Goal: Task Accomplishment & Management: Use online tool/utility

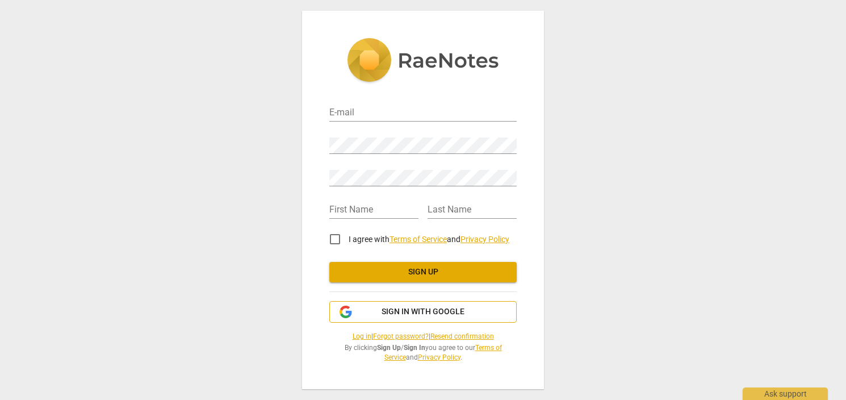
click at [431, 313] on span "Sign in with Google" at bounding box center [422, 311] width 83 height 11
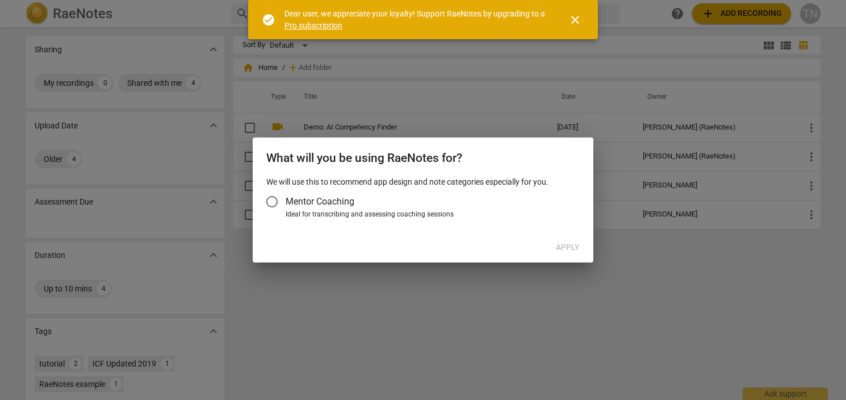
click at [327, 198] on span "Mentor Coaching" at bounding box center [319, 201] width 69 height 13
click at [285, 198] on input "Mentor Coaching" at bounding box center [271, 201] width 27 height 27
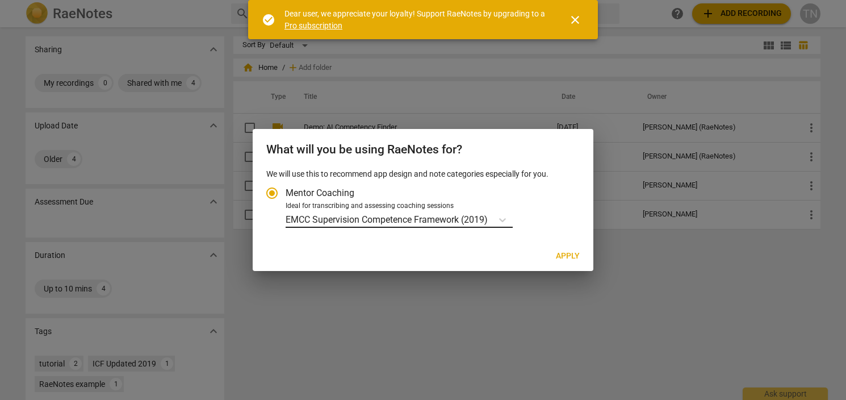
click at [465, 221] on p "EMCC Supervision Competence Framework (2019)" at bounding box center [386, 219] width 202 height 13
click at [0, 0] on input "Ideal for transcribing and assessing coaching sessions EMCC Supervision Compete…" at bounding box center [0, 0] width 0 height 0
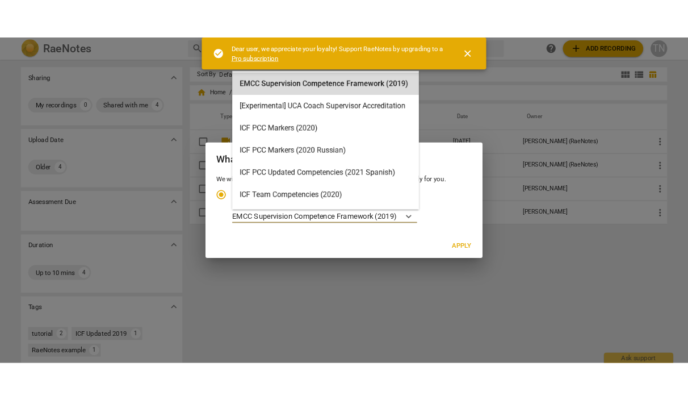
scroll to position [32, 0]
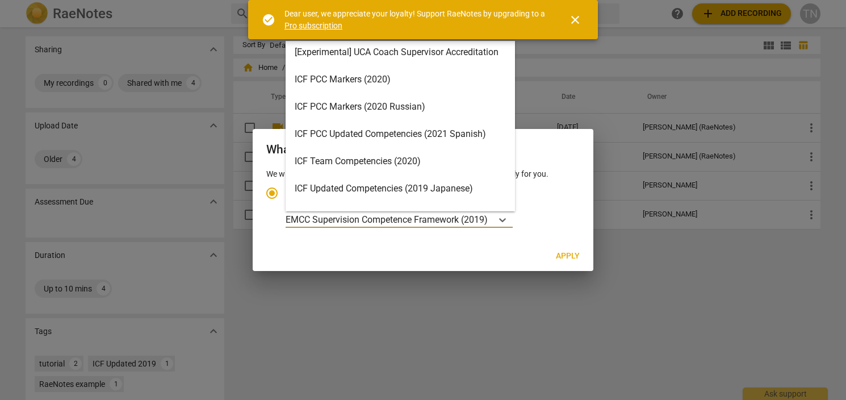
click at [451, 163] on div "ICF Team Competencies (2020)" at bounding box center [399, 161] width 229 height 27
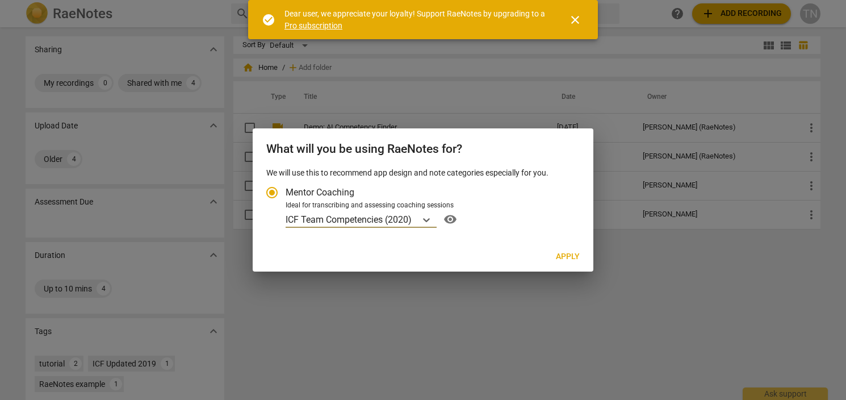
click at [568, 255] on span "Apply" at bounding box center [568, 256] width 24 height 11
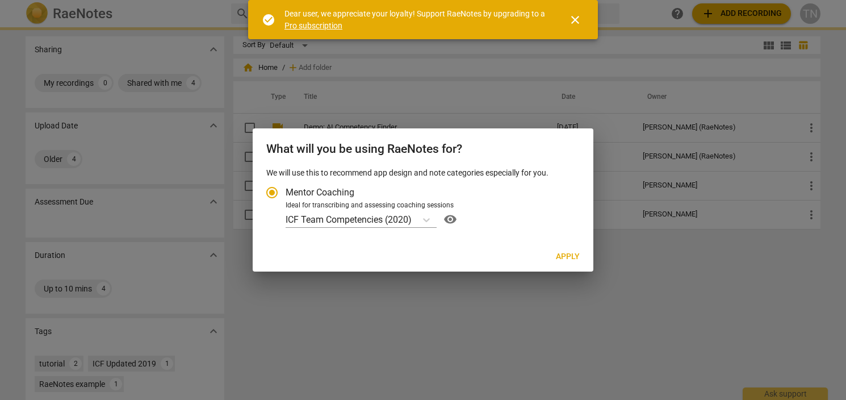
radio input "false"
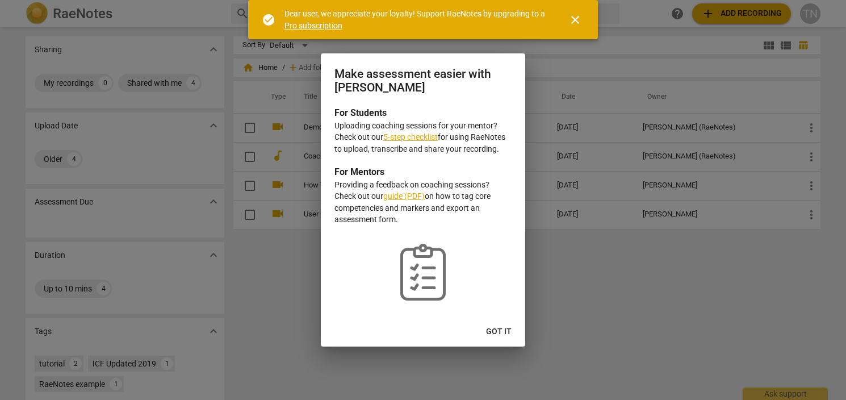
click at [508, 329] on span "Got it" at bounding box center [499, 331] width 26 height 11
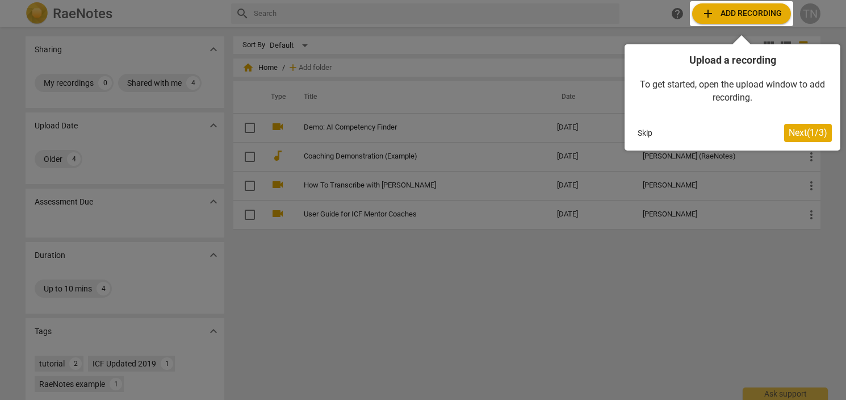
click at [654, 137] on button "Skip" at bounding box center [645, 132] width 24 height 17
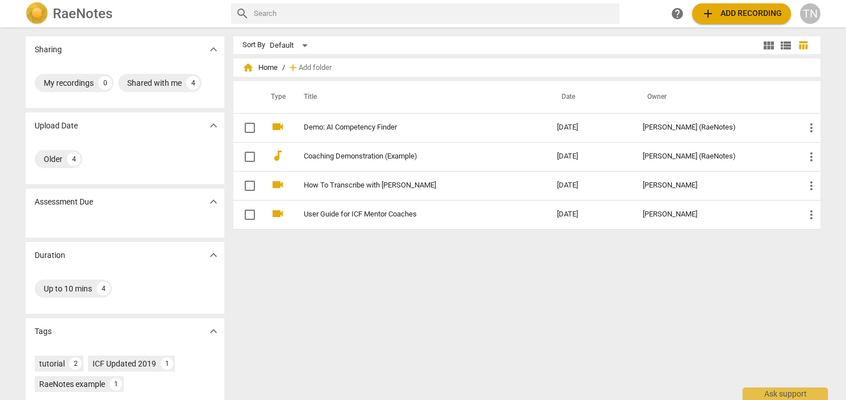
click at [745, 22] on button "add Add recording" at bounding box center [741, 13] width 99 height 20
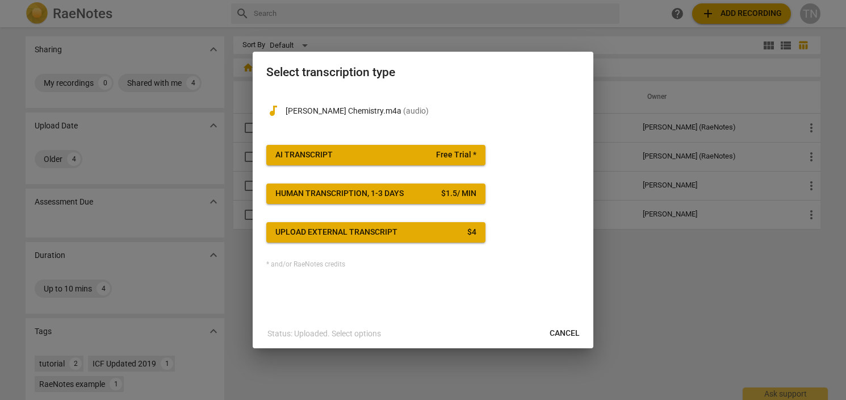
click at [406, 148] on button "AI Transcript Free Trial *" at bounding box center [375, 155] width 219 height 20
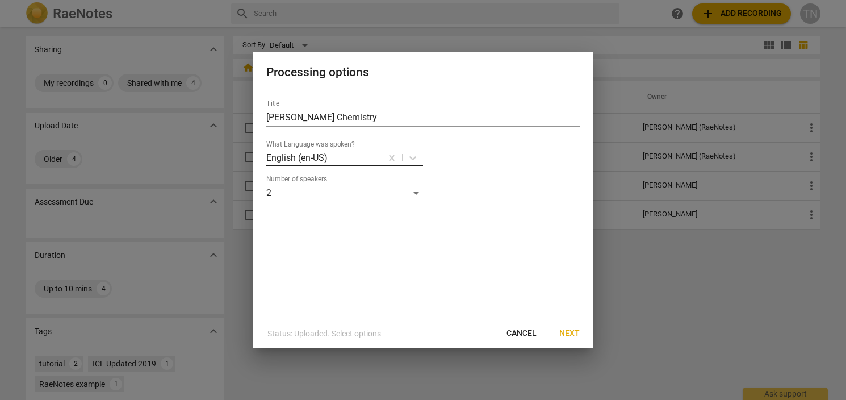
click at [356, 153] on div at bounding box center [355, 157] width 52 height 13
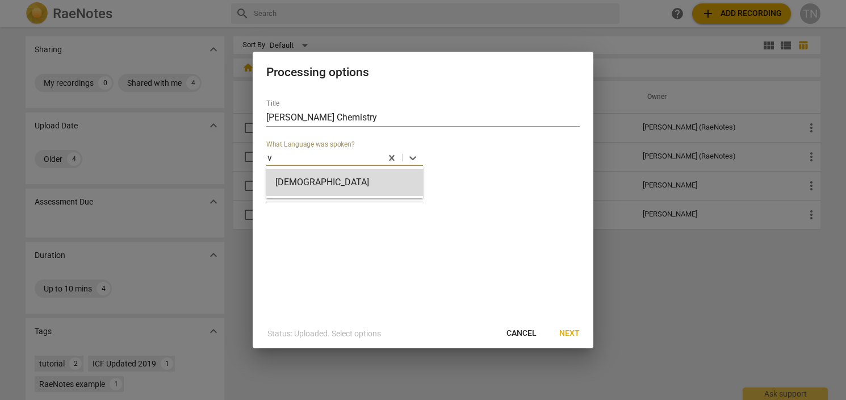
type input "vi"
click at [375, 190] on div "[DEMOGRAPHIC_DATA]" at bounding box center [344, 182] width 157 height 27
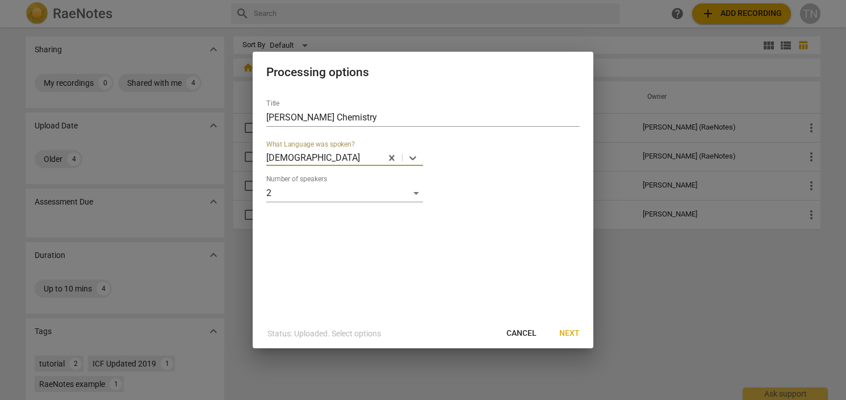
click at [565, 330] on span "Next" at bounding box center [569, 332] width 20 height 11
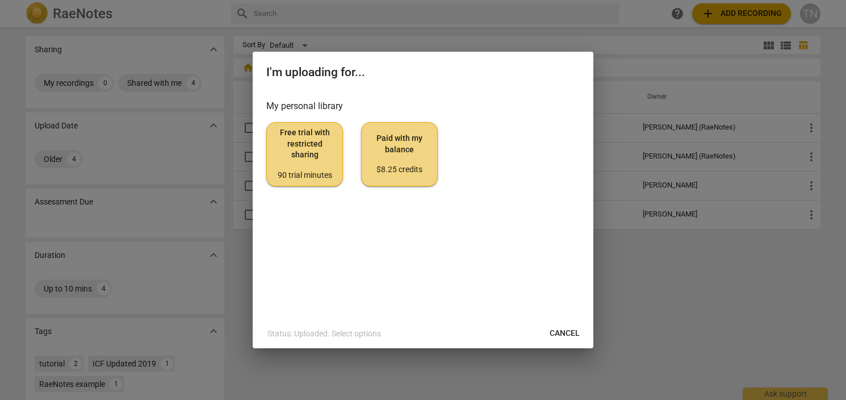
click at [311, 161] on span "Free trial with restricted sharing 90 trial minutes" at bounding box center [304, 153] width 57 height 53
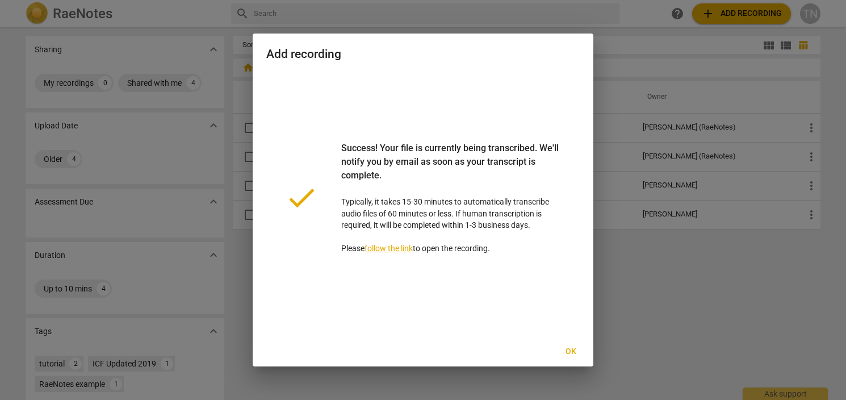
click at [569, 355] on span "Ok" at bounding box center [570, 351] width 18 height 11
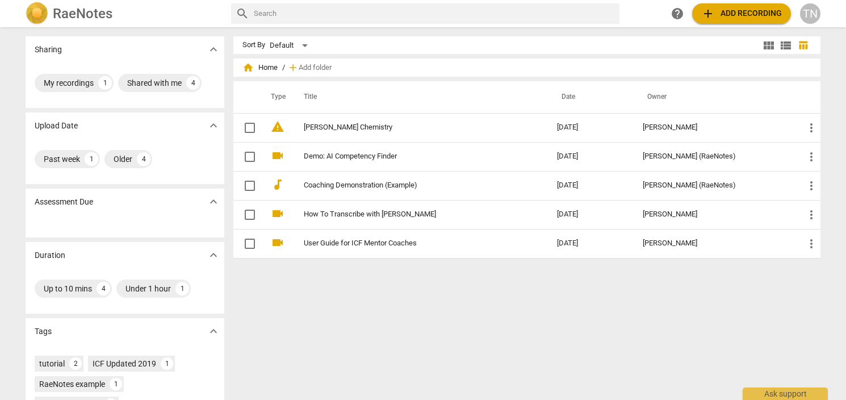
click at [721, 17] on span "add Add recording" at bounding box center [741, 14] width 81 height 14
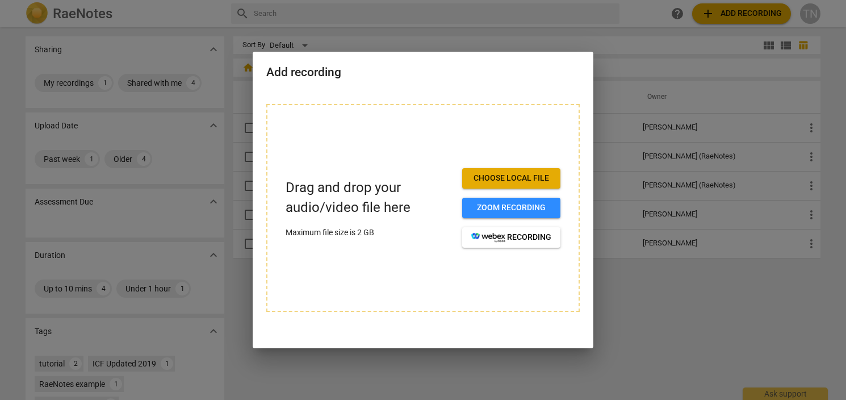
click at [663, 304] on div at bounding box center [423, 200] width 846 height 400
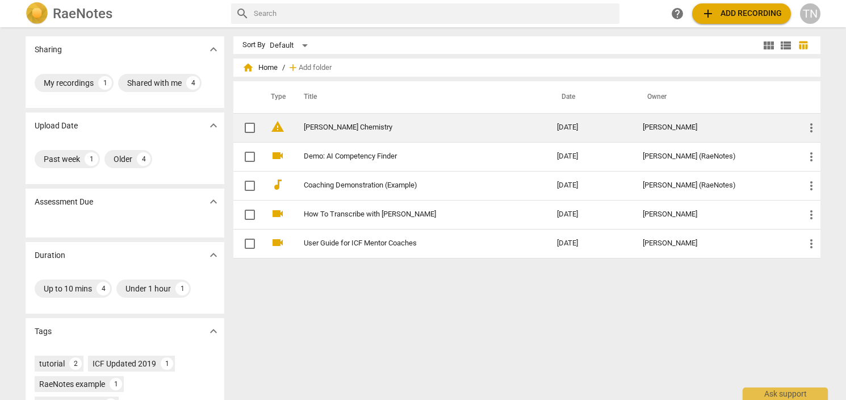
click at [804, 123] on span "more_vert" at bounding box center [811, 128] width 14 height 14
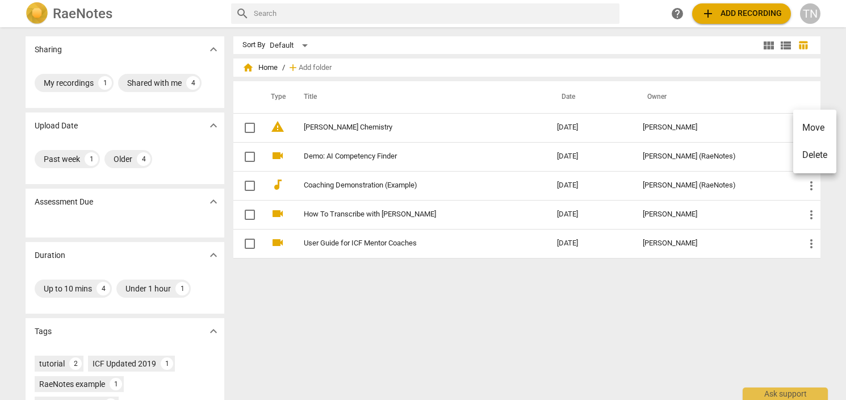
click at [388, 126] on div at bounding box center [423, 200] width 846 height 400
click at [81, 84] on div "My recordings" at bounding box center [69, 82] width 50 height 11
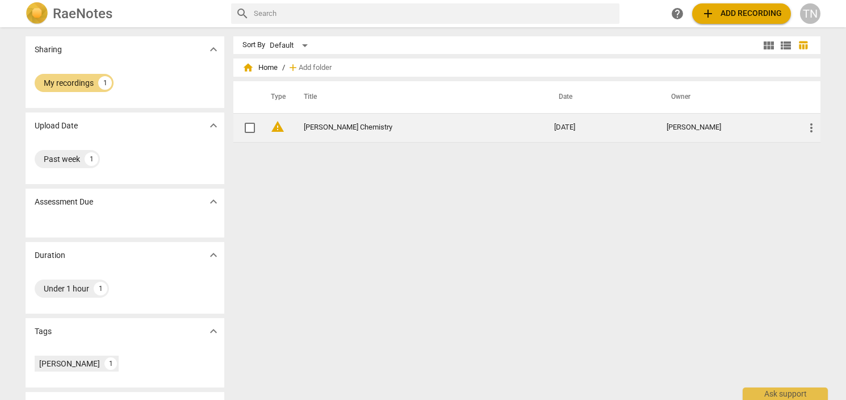
click at [342, 127] on link "[PERSON_NAME] Chemistry" at bounding box center [408, 127] width 209 height 9
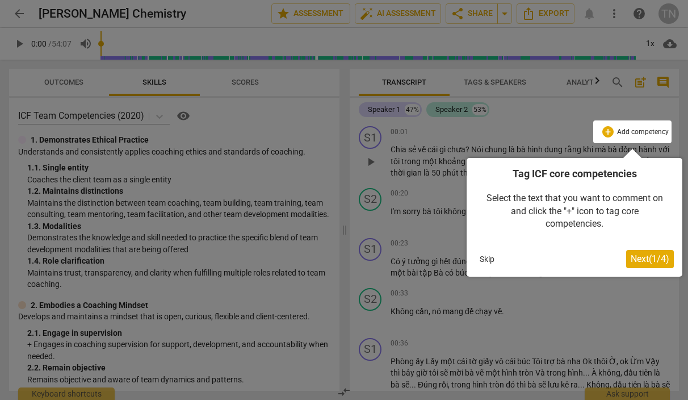
click at [262, 60] on div at bounding box center [344, 200] width 688 height 400
click at [288, 105] on div at bounding box center [344, 200] width 688 height 400
click at [492, 261] on button "Skip" at bounding box center [487, 258] width 24 height 17
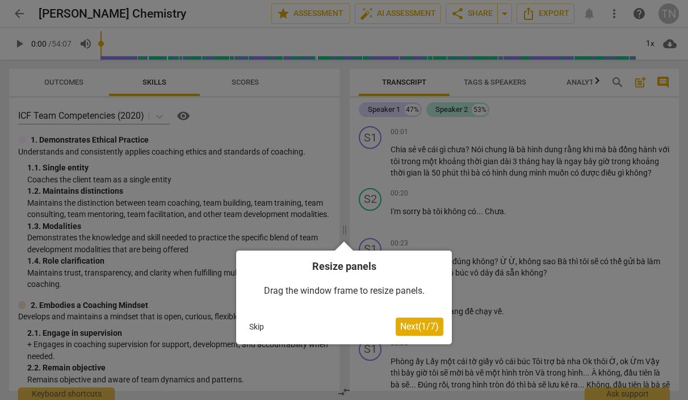
click at [255, 326] on button "Skip" at bounding box center [257, 326] width 24 height 17
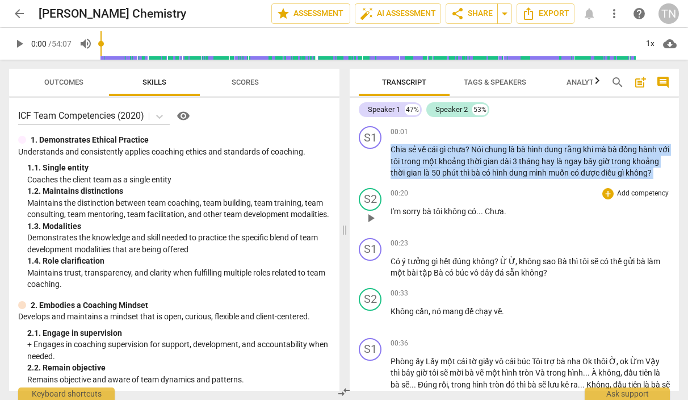
drag, startPoint x: 385, startPoint y: 132, endPoint x: 426, endPoint y: 217, distance: 95.0
click at [426, 217] on div "S1 play_arrow pause 00:01 + Add competency keyboard_arrow_right Chia sẻ về cái …" at bounding box center [514, 255] width 329 height 269
click at [664, 98] on div "Speaker 1 47% Speaker 2 53% S1 play_arrow pause 00:01 + Add competency keyboard…" at bounding box center [514, 244] width 329 height 293
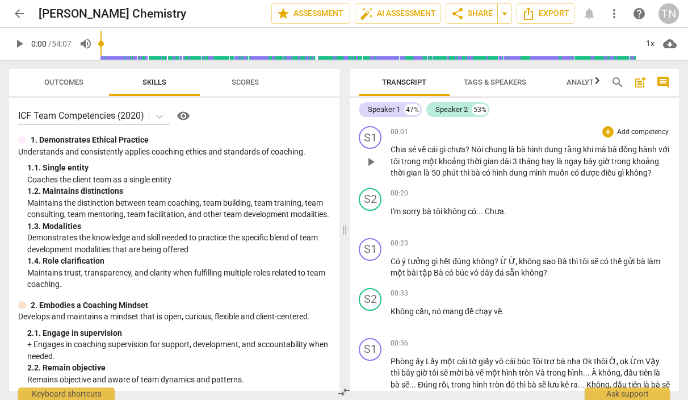
drag, startPoint x: 389, startPoint y: 148, endPoint x: 408, endPoint y: 135, distance: 22.5
click at [427, 162] on div "S1 play_arrow pause 00:01 + Add competency keyboard_arrow_right Chia sẻ về cái …" at bounding box center [514, 152] width 329 height 62
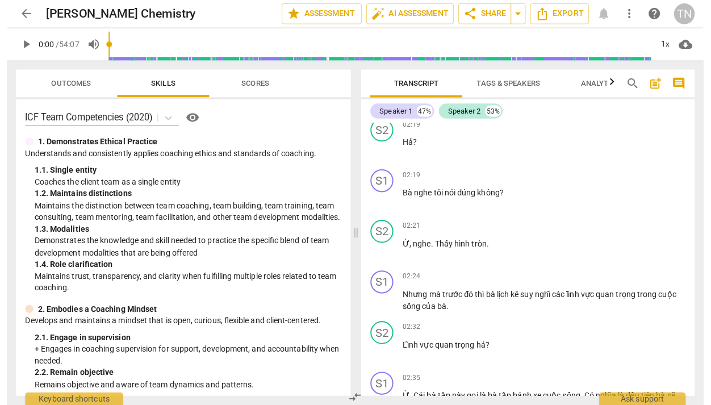
scroll to position [348, 0]
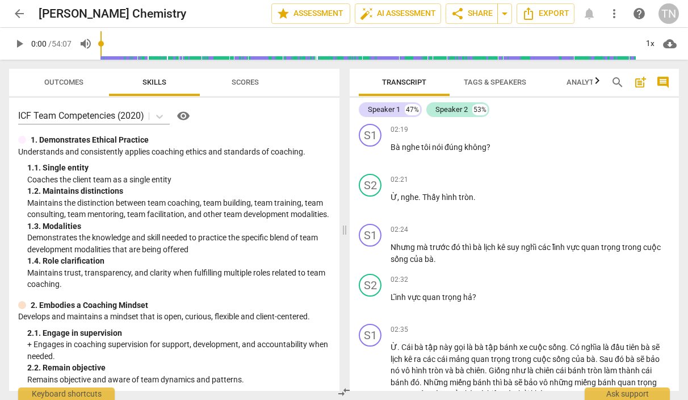
drag, startPoint x: 392, startPoint y: 153, endPoint x: 444, endPoint y: 218, distance: 83.1
click at [444, 218] on div "S1 play_arrow pause 00:01 + Add competency keyboard_arrow_right Chia sẻ về cái …" at bounding box center [514, 255] width 329 height 269
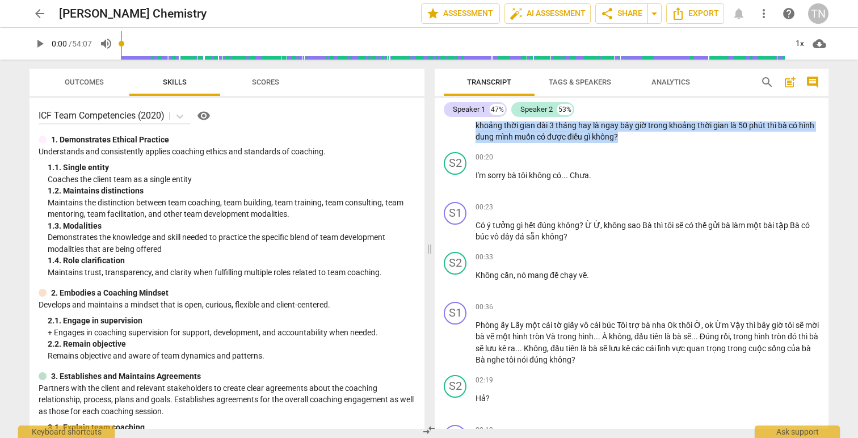
scroll to position [0, 0]
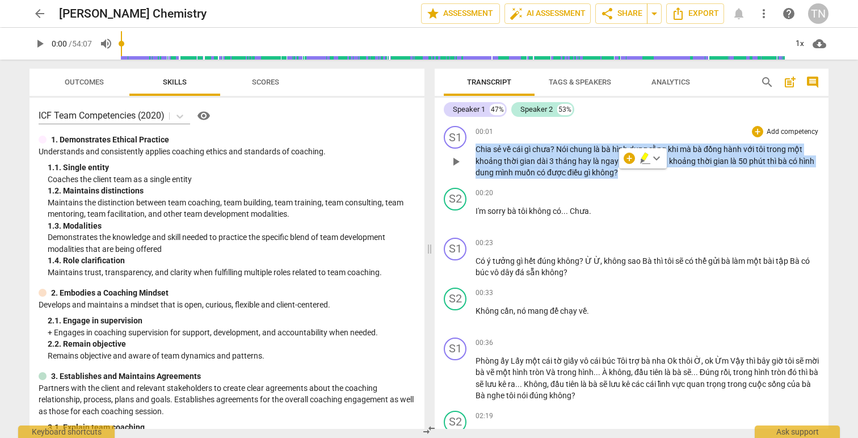
click at [485, 169] on span "dung" at bounding box center [486, 172] width 20 height 9
drag, startPoint x: 475, startPoint y: 148, endPoint x: 604, endPoint y: 215, distance: 144.9
click at [604, 215] on div "S1 play_arrow pause 00:01 + Add competency keyboard_arrow_right Chia sẻ về cái …" at bounding box center [632, 275] width 394 height 308
click at [517, 161] on span "thời" at bounding box center [512, 161] width 16 height 9
drag, startPoint x: 477, startPoint y: 148, endPoint x: 607, endPoint y: 220, distance: 148.4
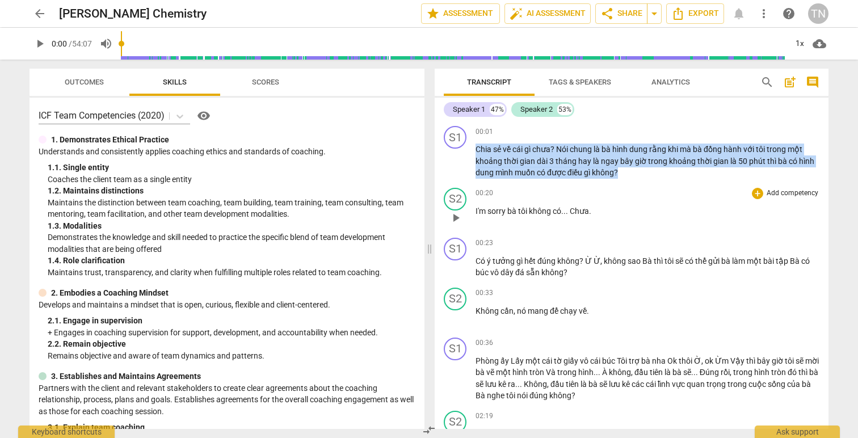
click at [607, 220] on div "S1 play_arrow pause 00:01 + Add competency keyboard_arrow_right Chia sẻ về cái …" at bounding box center [632, 275] width 394 height 308
copy p "Chia sẻ về cái gì chưa ? Nói chung là bà hình dung rằng khi mà bà đồng hành với…"
click at [526, 161] on span "gian" at bounding box center [528, 161] width 17 height 9
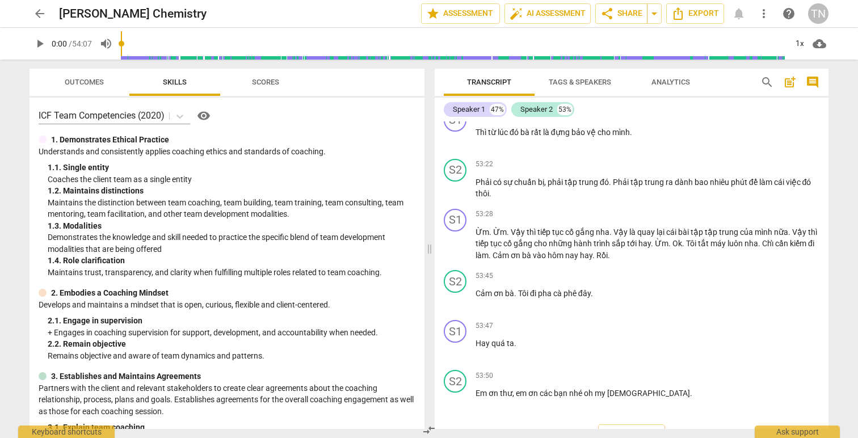
scroll to position [11348, 0]
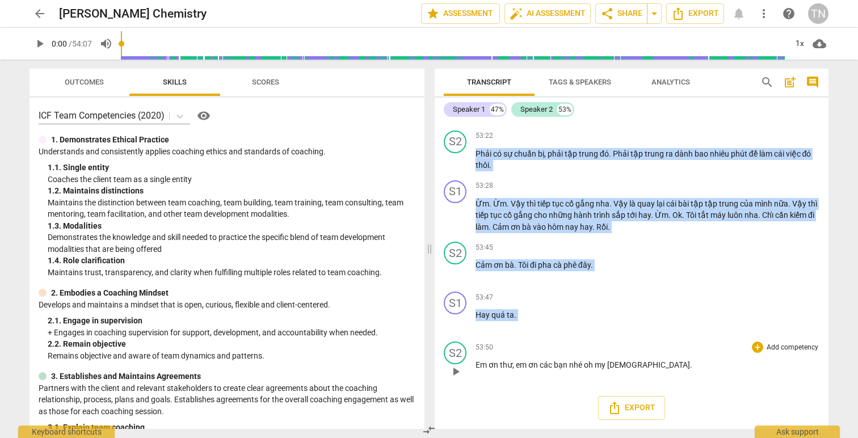
drag, startPoint x: 438, startPoint y: 123, endPoint x: 622, endPoint y: 366, distance: 305.0
click at [622, 366] on div "S1 play_arrow pause 00:01 + Add competency keyboard_arrow_right Chia sẻ về cái …" at bounding box center [632, 275] width 394 height 308
copy div "loremi dolo_sit ametcon Adipisc 7 35% Elitsed 6 73% D2 eius_tempo incid 91:55 +…"
click at [495, 195] on div "53:28 + Add competency keyboard_arrow_right Ừm . [GEOGRAPHIC_DATA] . Vậy thì ti…" at bounding box center [648, 206] width 344 height 53
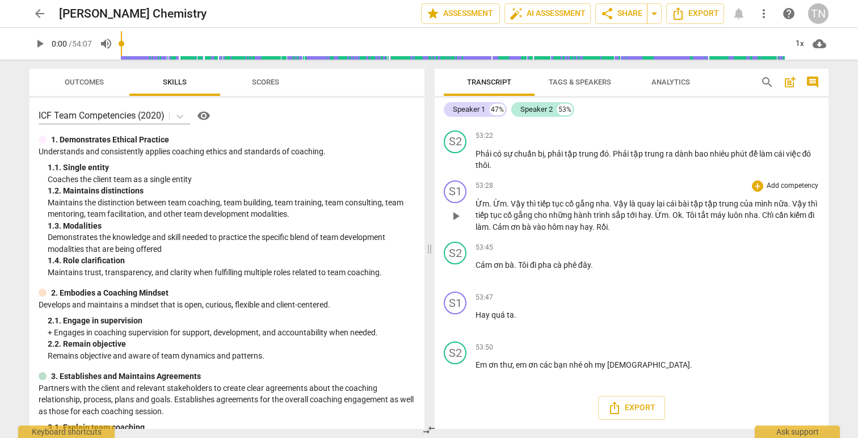
drag, startPoint x: 493, startPoint y: 183, endPoint x: 475, endPoint y: 186, distance: 18.4
click at [476, 186] on div "53:28 + Add competency keyboard_arrow_right" at bounding box center [648, 185] width 344 height 11
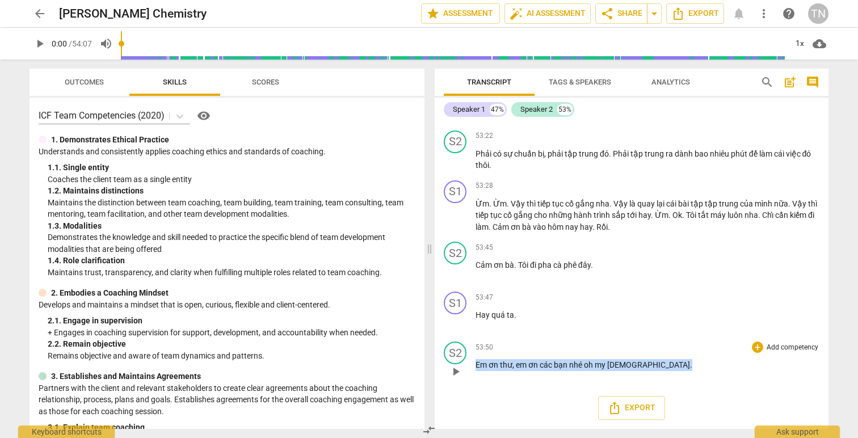
click at [627, 358] on div "53:50 + Add competency keyboard_arrow_right Em ơn thư , em ơn các bạn nhé oh my…" at bounding box center [648, 362] width 344 height 41
click at [629, 399] on div "Export" at bounding box center [632, 408] width 394 height 42
click at [628, 399] on span "Export" at bounding box center [632, 408] width 48 height 14
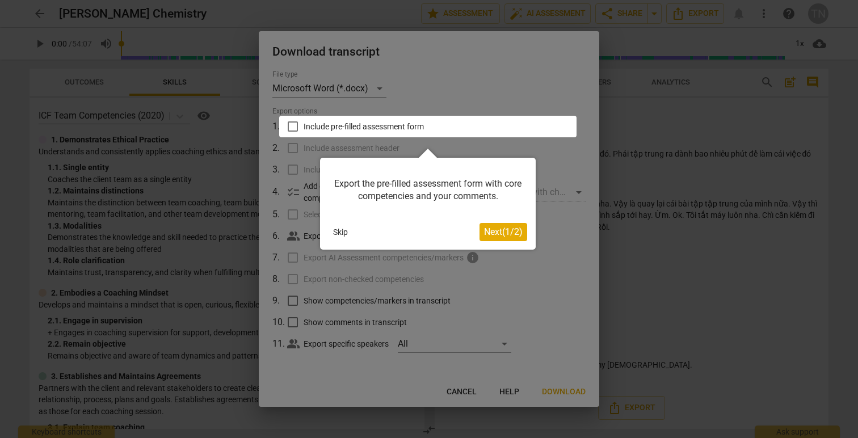
click at [345, 233] on button "Skip" at bounding box center [341, 232] width 24 height 17
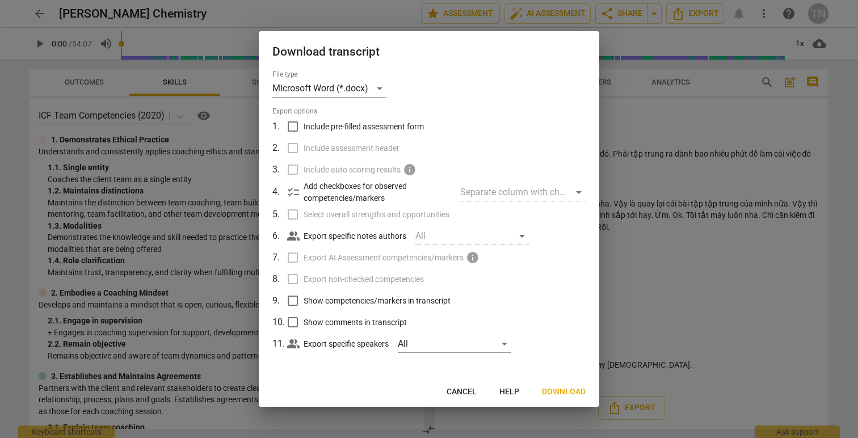
click at [440, 238] on div "All" at bounding box center [472, 236] width 114 height 18
click at [536, 192] on div "Separate column with check marks" at bounding box center [522, 192] width 125 height 18
click at [564, 396] on span "Download" at bounding box center [564, 392] width 44 height 11
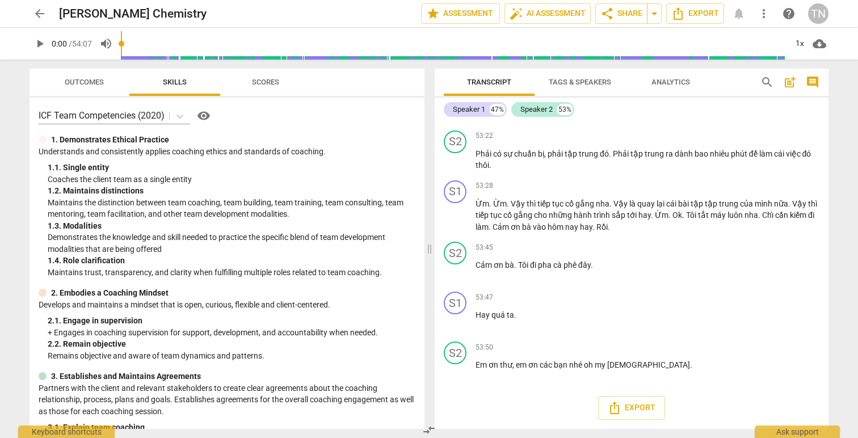
click at [33, 14] on span "arrow_back" at bounding box center [40, 14] width 14 height 14
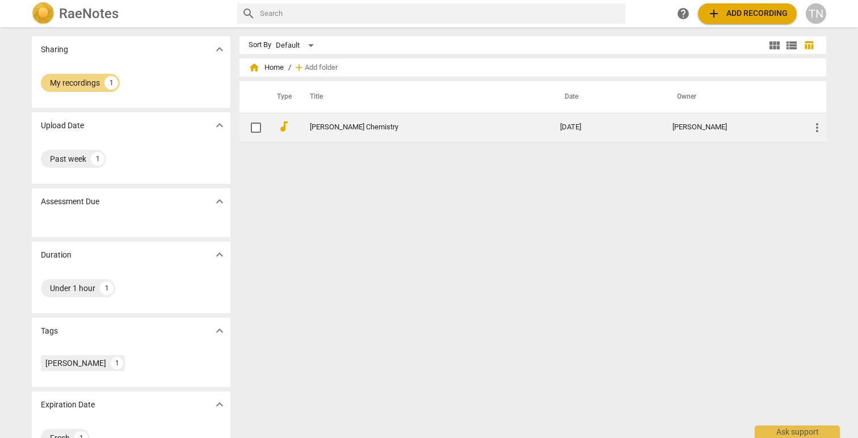
click at [254, 127] on input "checkbox" at bounding box center [256, 128] width 24 height 14
checkbox input "false"
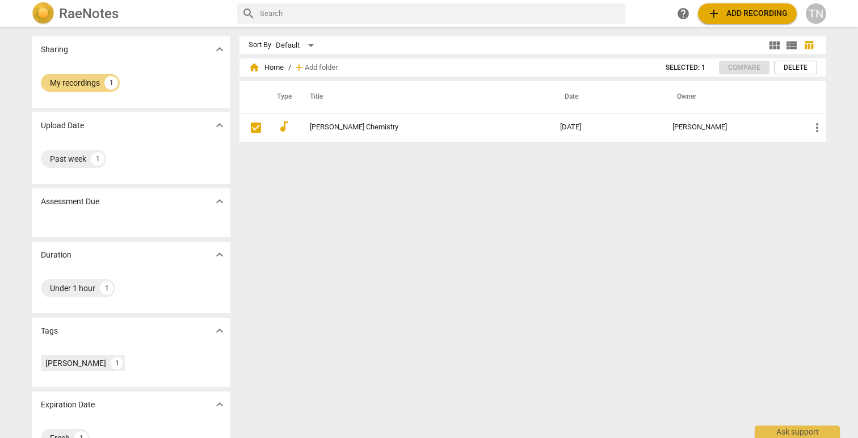
click at [793, 66] on span "Delete" at bounding box center [796, 68] width 24 height 10
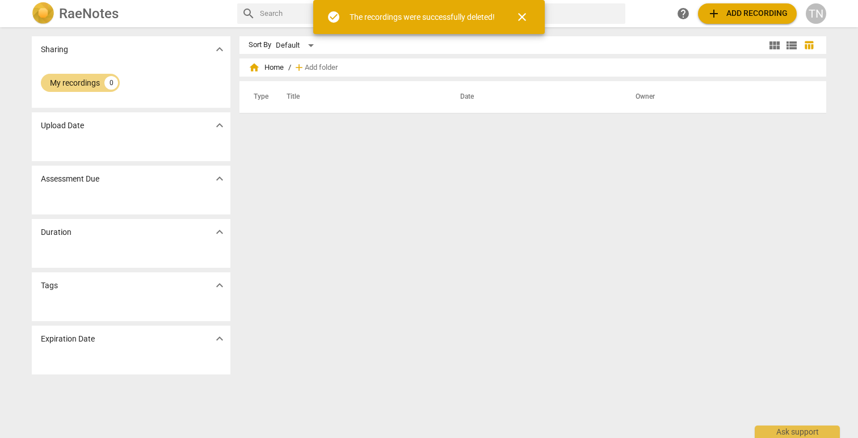
click at [821, 11] on div "TN" at bounding box center [816, 13] width 20 height 20
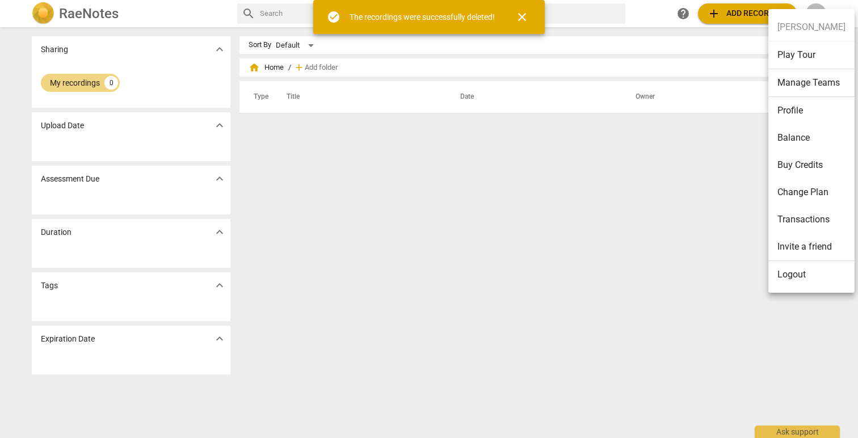
click at [792, 268] on li "Logout" at bounding box center [812, 274] width 86 height 27
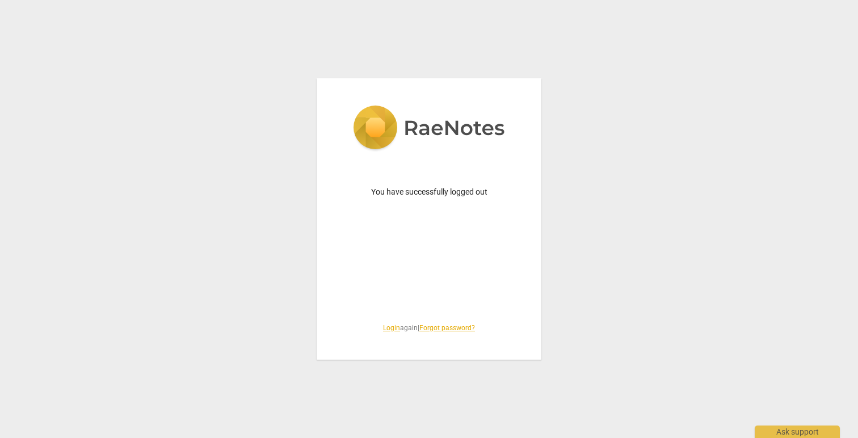
click at [388, 327] on link "Login" at bounding box center [391, 328] width 17 height 8
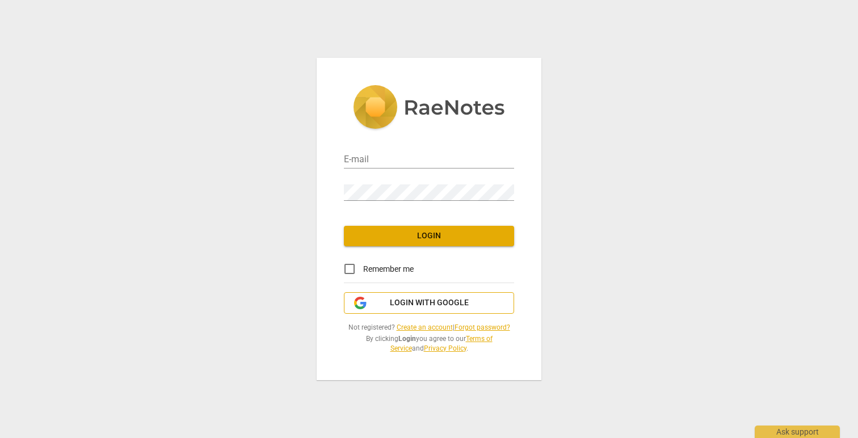
click at [400, 299] on span "Login with Google" at bounding box center [429, 302] width 79 height 11
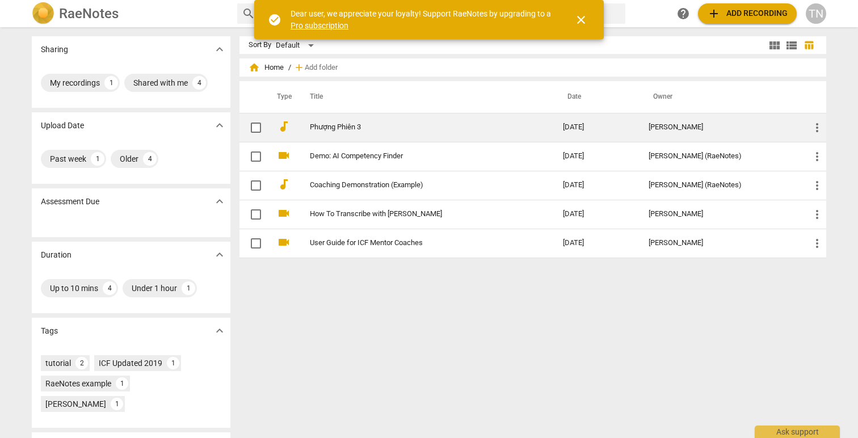
click at [248, 128] on input "checkbox" at bounding box center [256, 128] width 24 height 14
checkbox input "false"
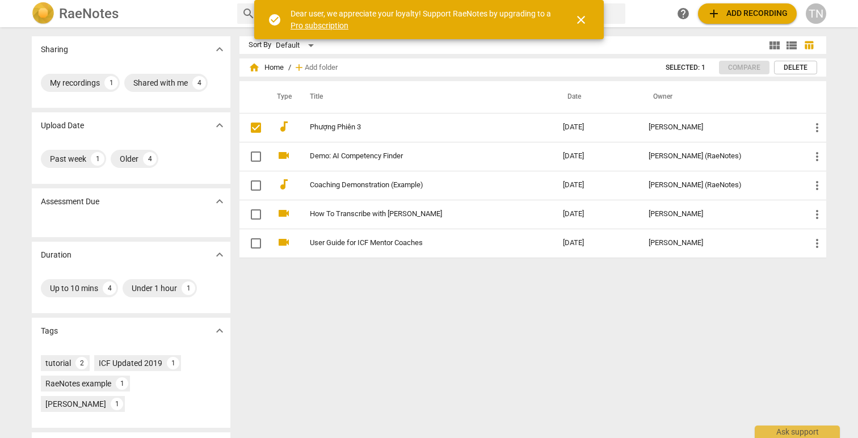
click at [801, 65] on span "Delete" at bounding box center [796, 68] width 24 height 10
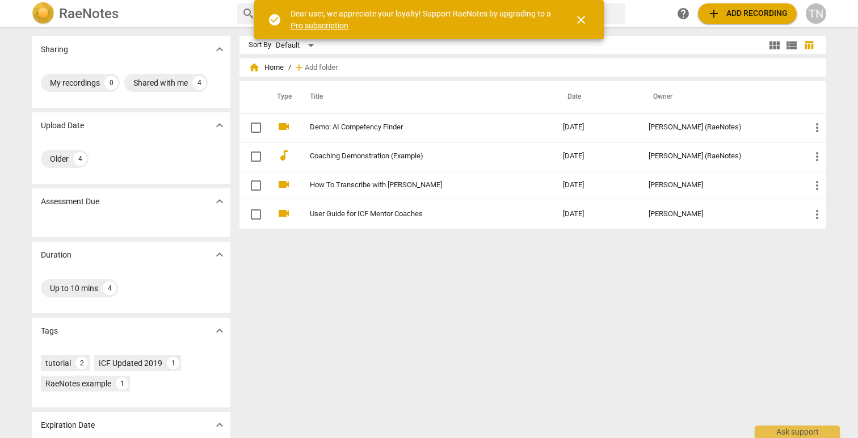
click at [816, 17] on div "TN" at bounding box center [816, 13] width 20 height 20
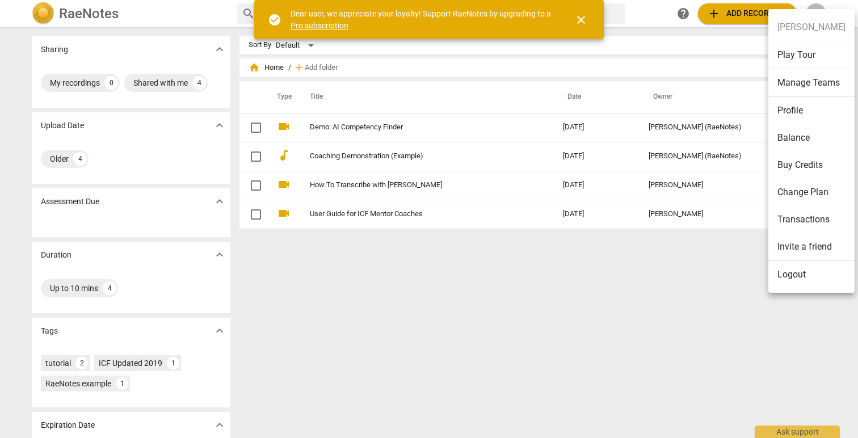
click at [790, 279] on li "Logout" at bounding box center [812, 274] width 86 height 27
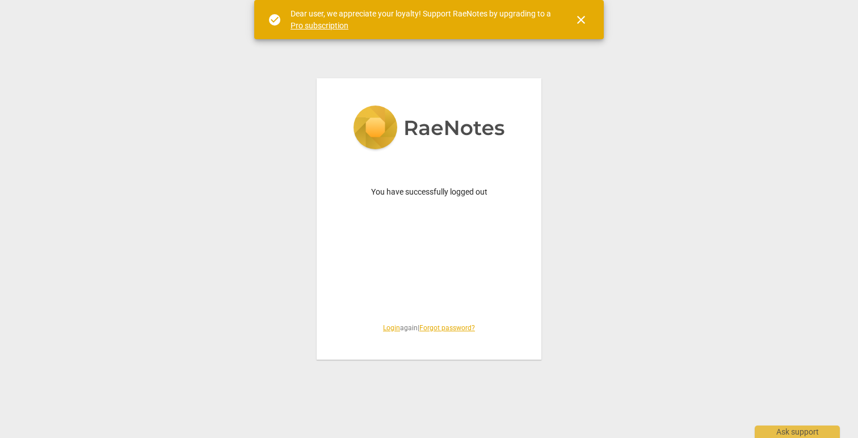
click at [586, 19] on span "close" at bounding box center [581, 20] width 14 height 14
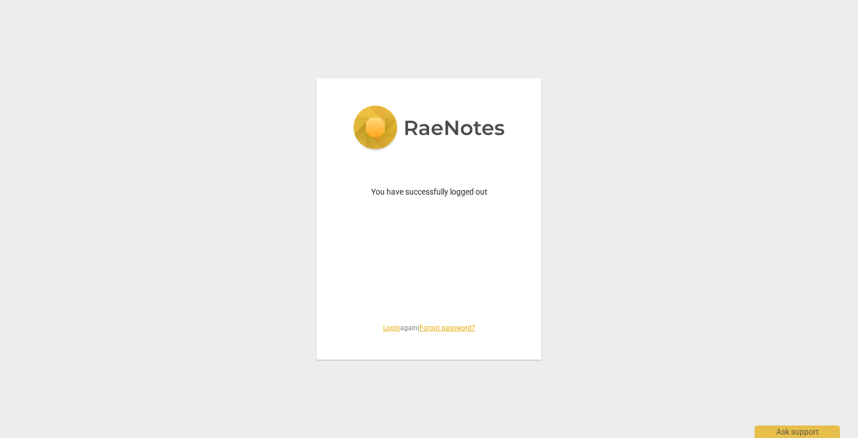
click at [366, 107] on img at bounding box center [429, 129] width 152 height 47
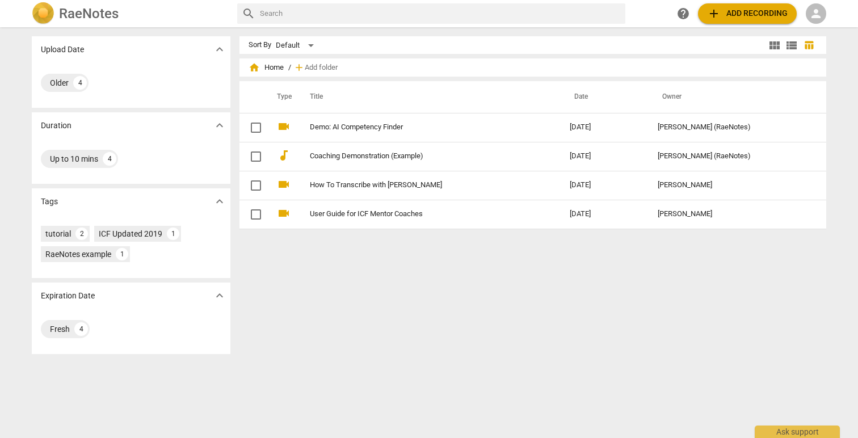
click at [115, 19] on h2 "RaeNotes" at bounding box center [89, 14] width 60 height 16
click at [815, 17] on span "person" at bounding box center [816, 14] width 14 height 14
click at [815, 17] on li "Login" at bounding box center [826, 27] width 41 height 27
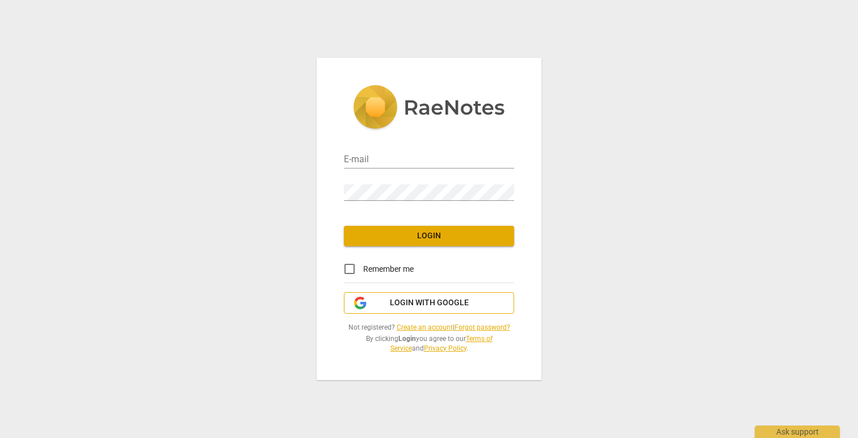
click at [438, 296] on button "Login with Google" at bounding box center [429, 303] width 170 height 22
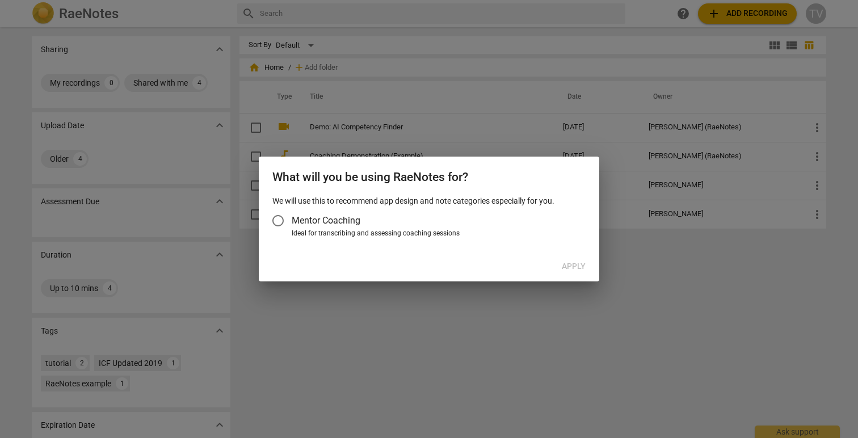
click at [356, 216] on span "Mentor Coaching" at bounding box center [326, 220] width 69 height 13
click at [292, 216] on input "Mentor Coaching" at bounding box center [277, 220] width 27 height 27
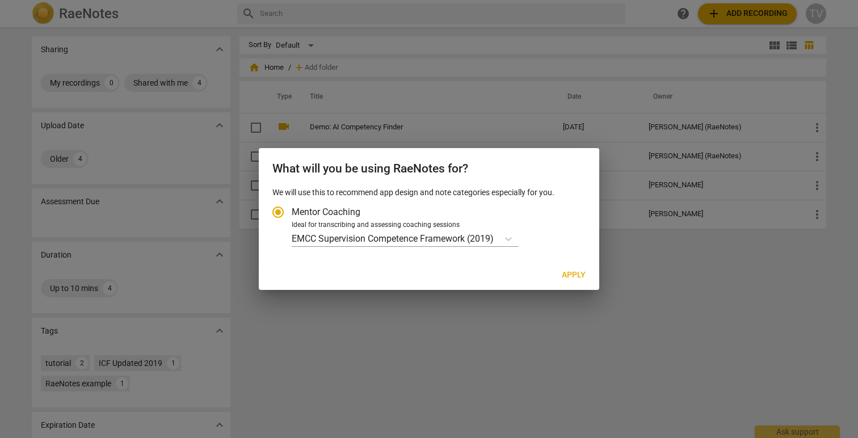
click at [577, 274] on span "Apply" at bounding box center [574, 275] width 24 height 11
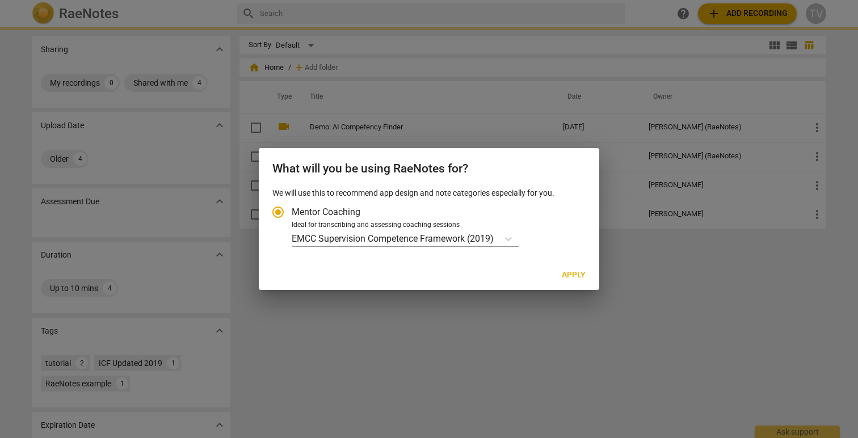
radio input "false"
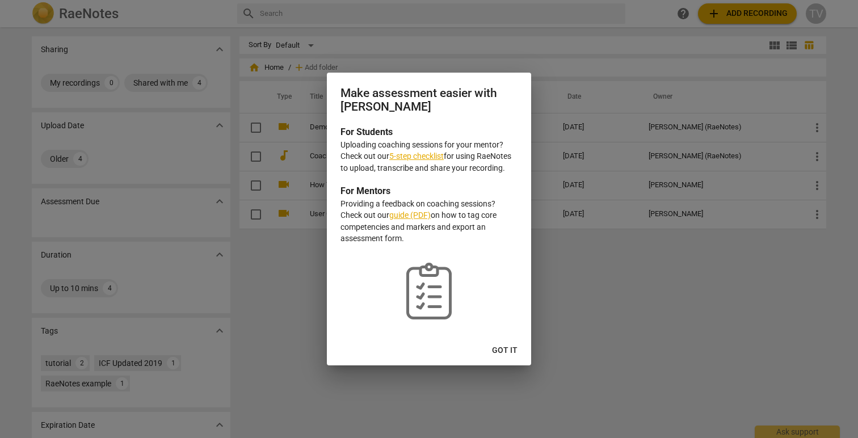
click at [501, 345] on span "Got it" at bounding box center [505, 350] width 26 height 11
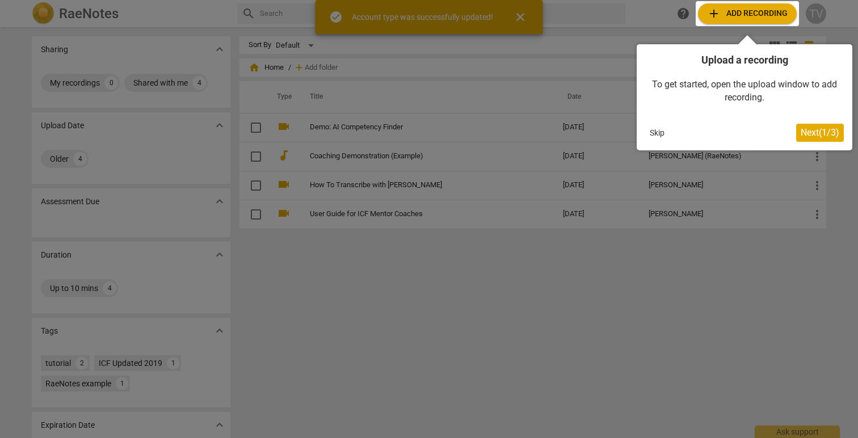
click at [662, 133] on button "Skip" at bounding box center [657, 132] width 24 height 17
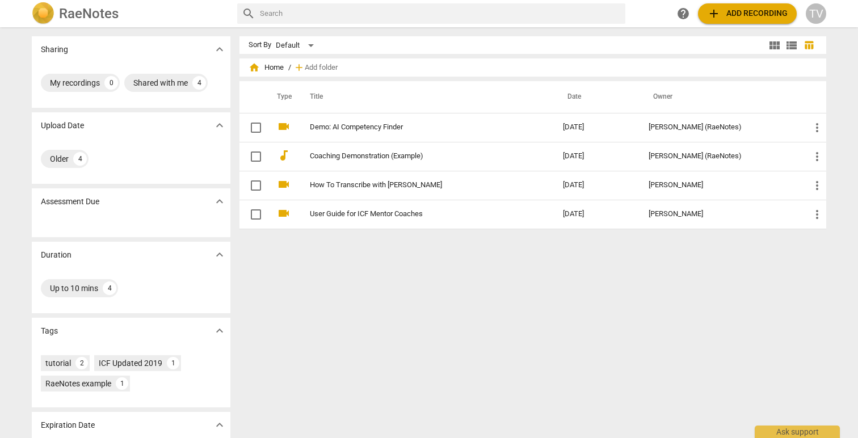
click at [594, 34] on div "Sharing expand_more My recordings 0 Shared with me 4 Upload Date expand_more Ol…" at bounding box center [429, 233] width 813 height 410
click at [746, 12] on span "add Add recording" at bounding box center [747, 14] width 81 height 14
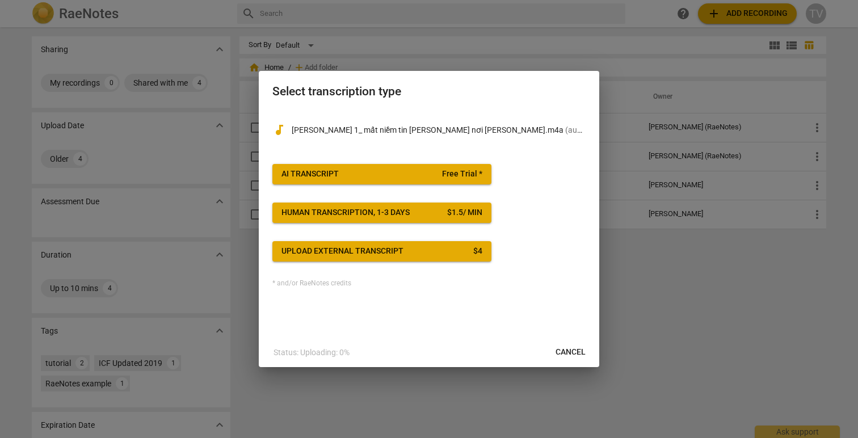
click at [439, 177] on span "AI Transcript Free Trial *" at bounding box center [382, 174] width 201 height 11
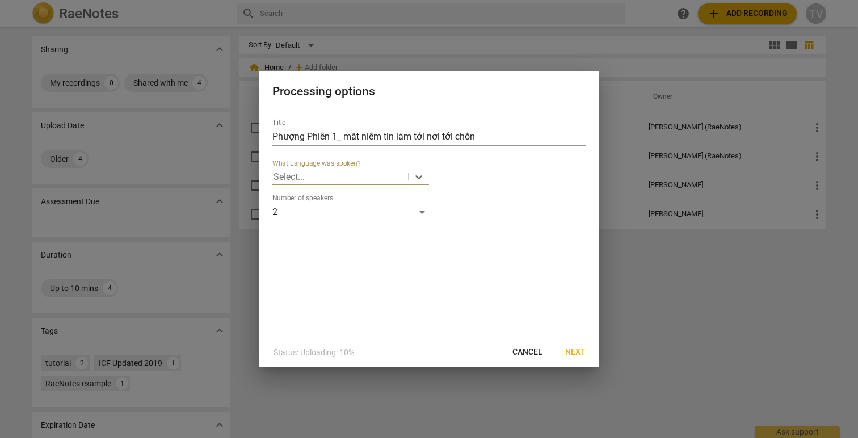
click at [369, 174] on div at bounding box center [340, 176] width 133 height 13
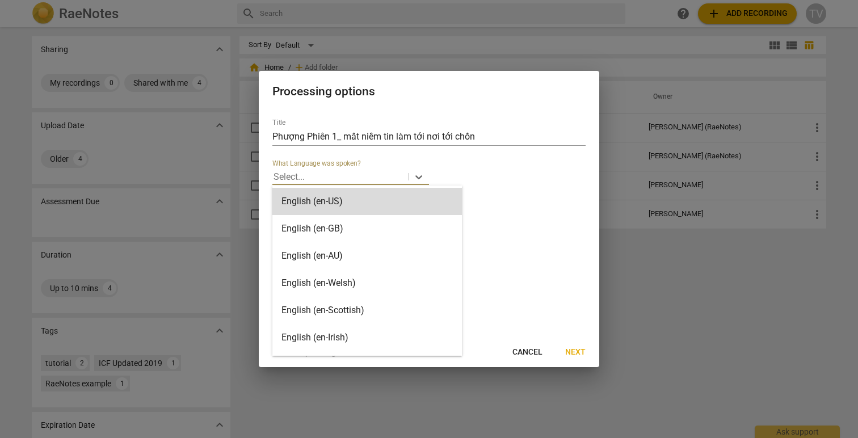
click at [332, 338] on div "English (en-Irish)" at bounding box center [367, 337] width 190 height 27
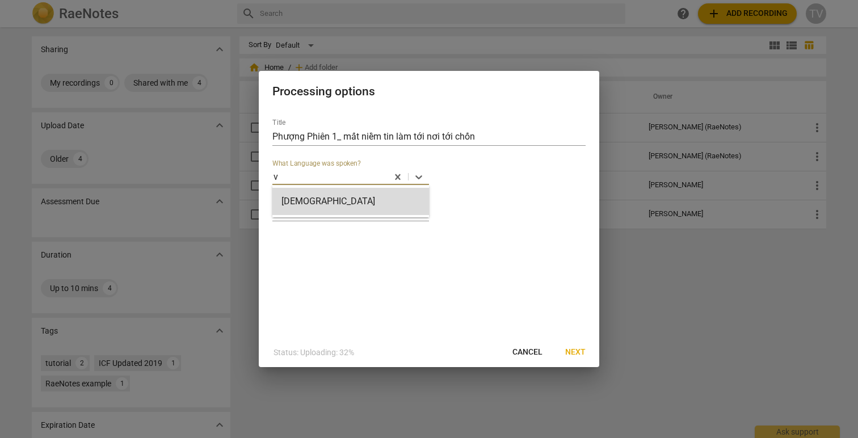
type input "vi"
click at [380, 215] on div "Vietnamese" at bounding box center [350, 201] width 157 height 27
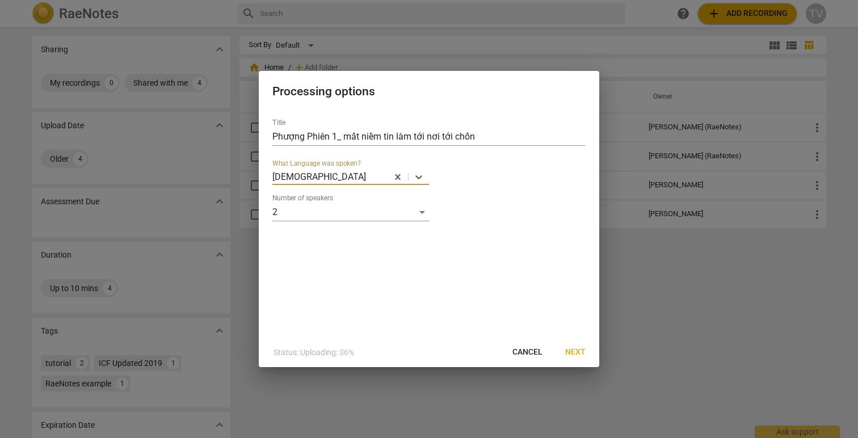
click at [581, 356] on span "Next" at bounding box center [575, 352] width 20 height 11
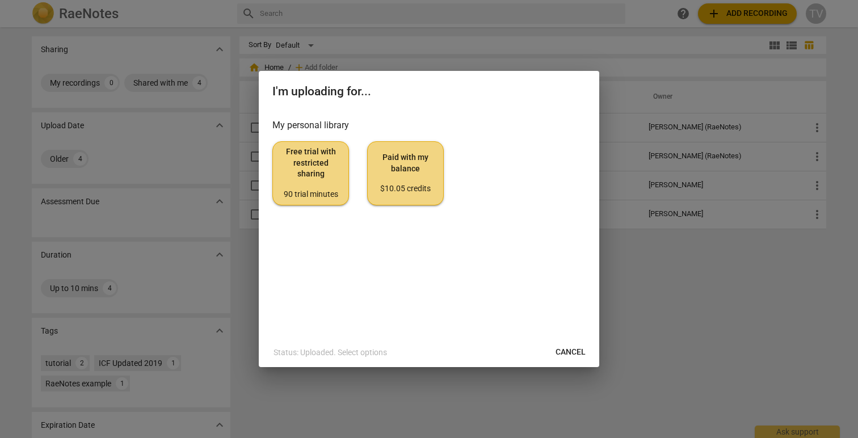
click at [313, 144] on button "Free trial with restricted sharing 90 trial minutes" at bounding box center [310, 173] width 77 height 64
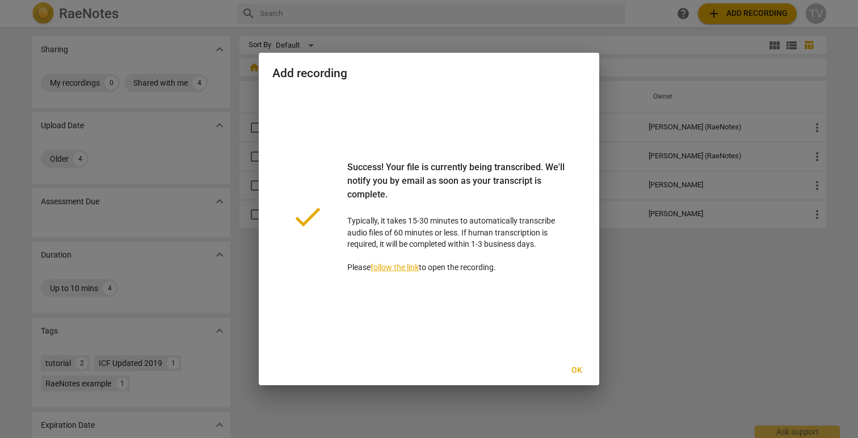
click at [573, 375] on span "Ok" at bounding box center [577, 370] width 18 height 11
